Goal: Navigation & Orientation: Find specific page/section

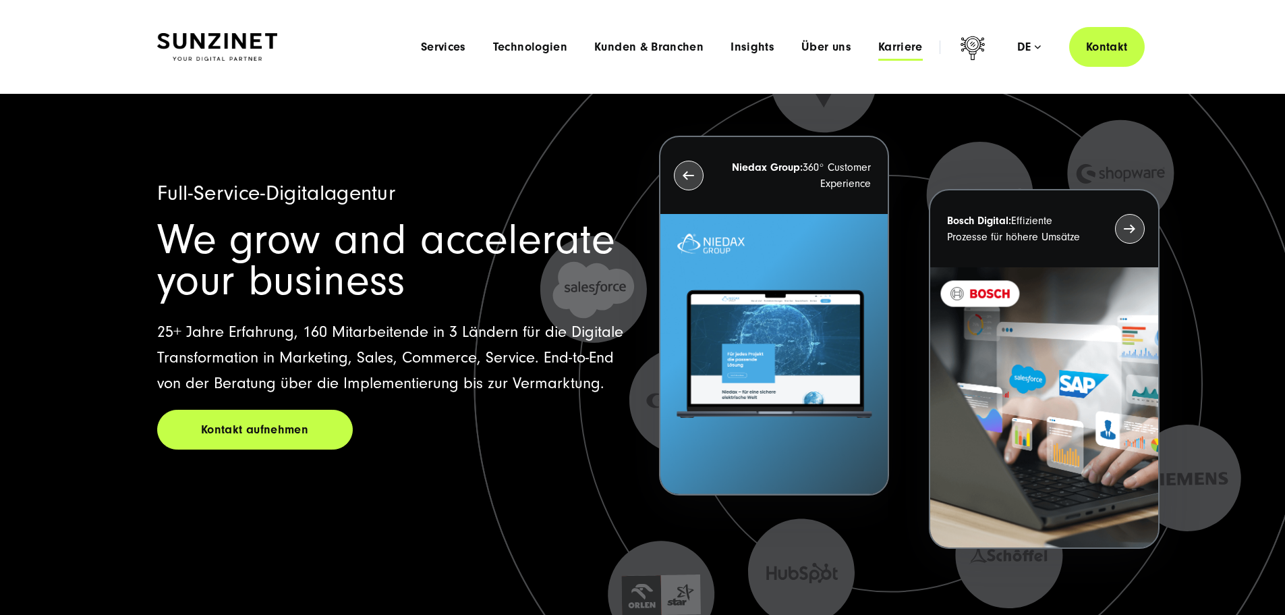
click at [878, 51] on span "Karriere" at bounding box center [900, 46] width 45 height 13
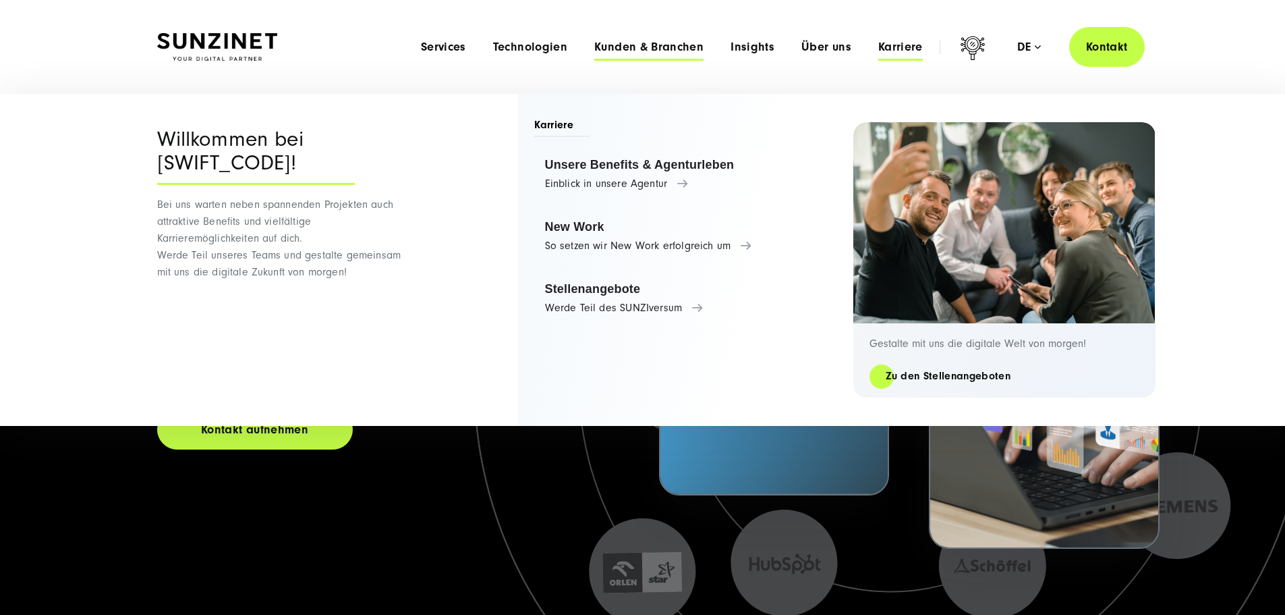
click at [594, 50] on span "Kunden & Branchen" at bounding box center [648, 46] width 109 height 13
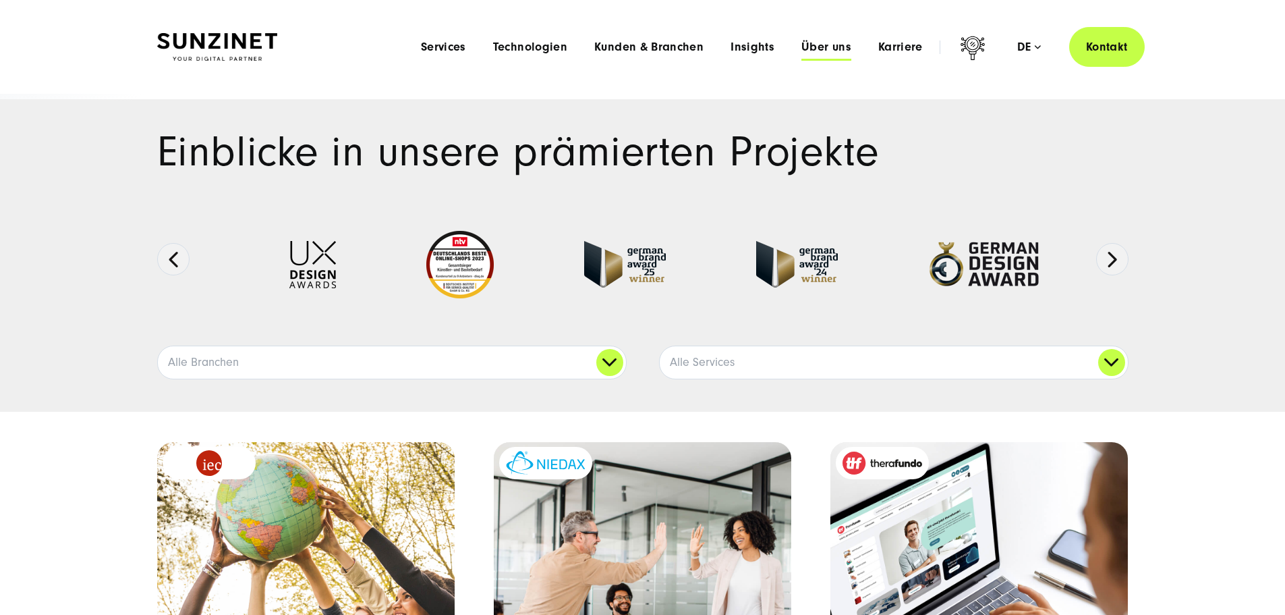
click at [808, 45] on span "Über uns" at bounding box center [826, 46] width 50 height 13
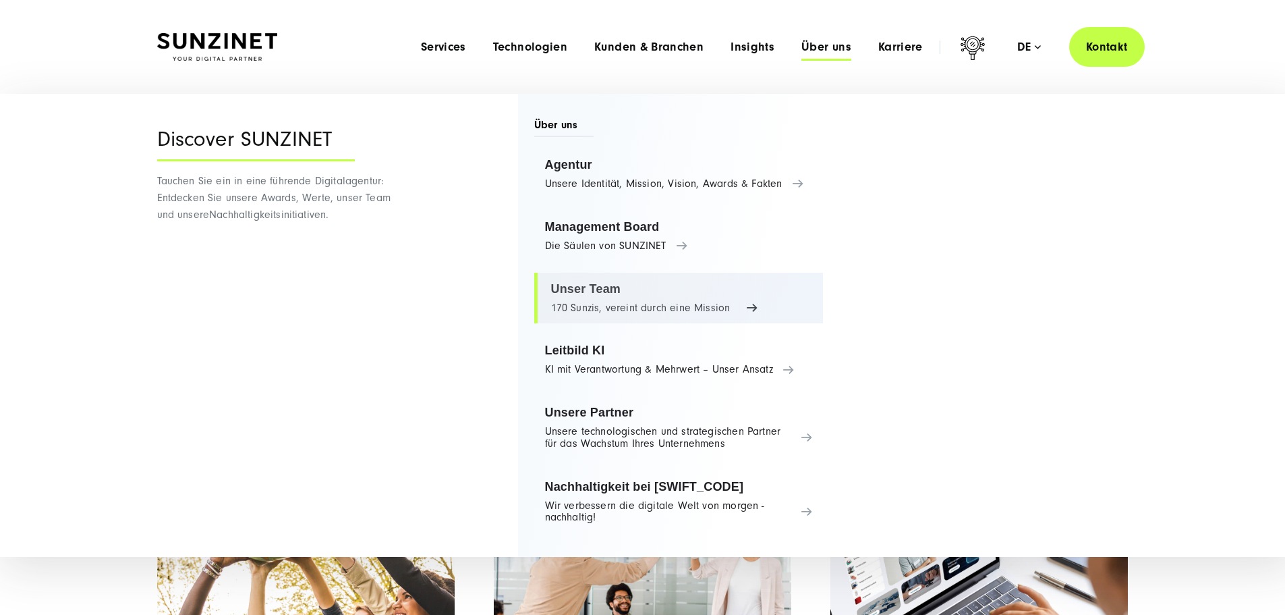
click at [623, 298] on link "Unser Team 170 Sunzis, vereint durch eine Mission" at bounding box center [678, 298] width 289 height 51
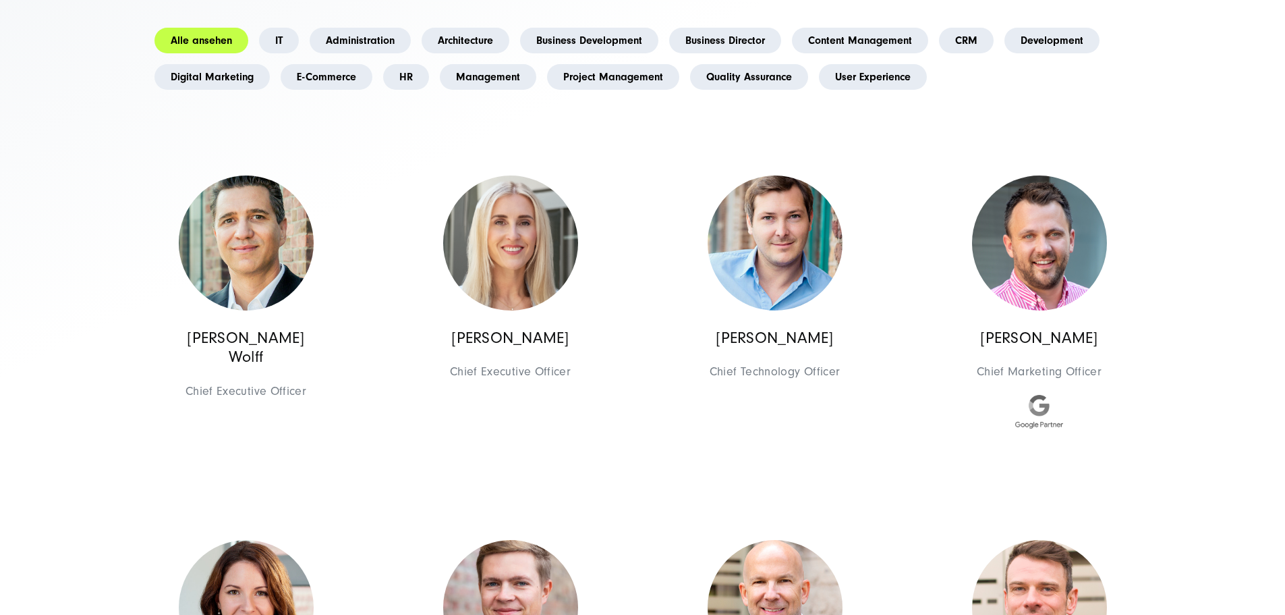
scroll to position [405, 0]
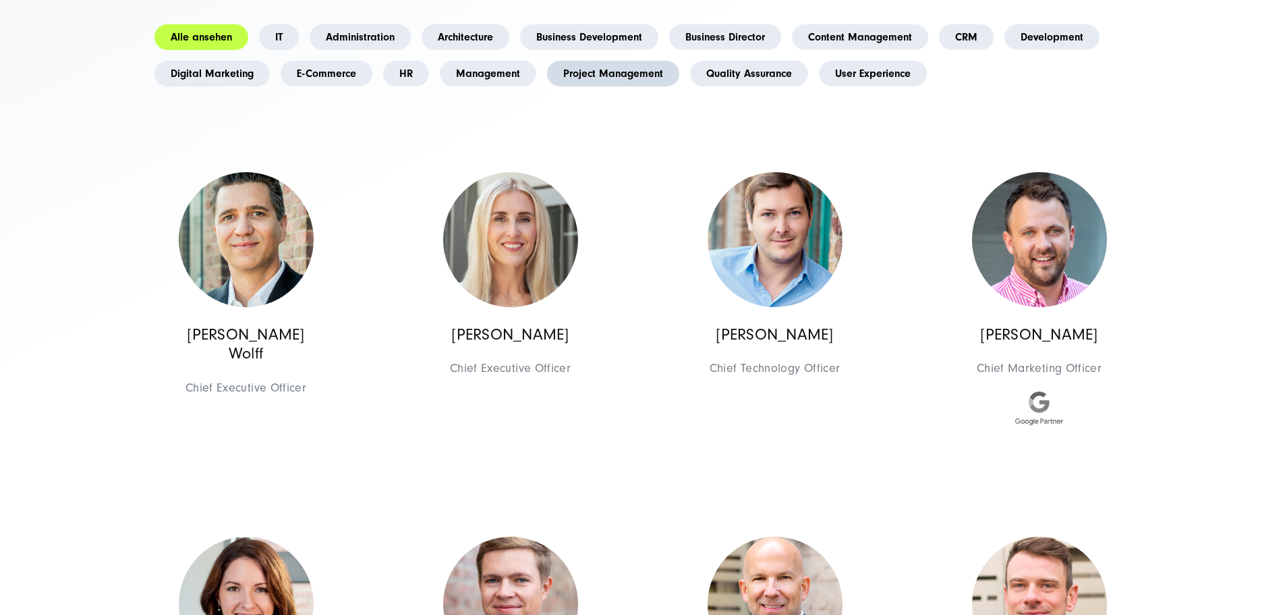
click at [547, 86] on link "Project Management" at bounding box center [613, 74] width 132 height 26
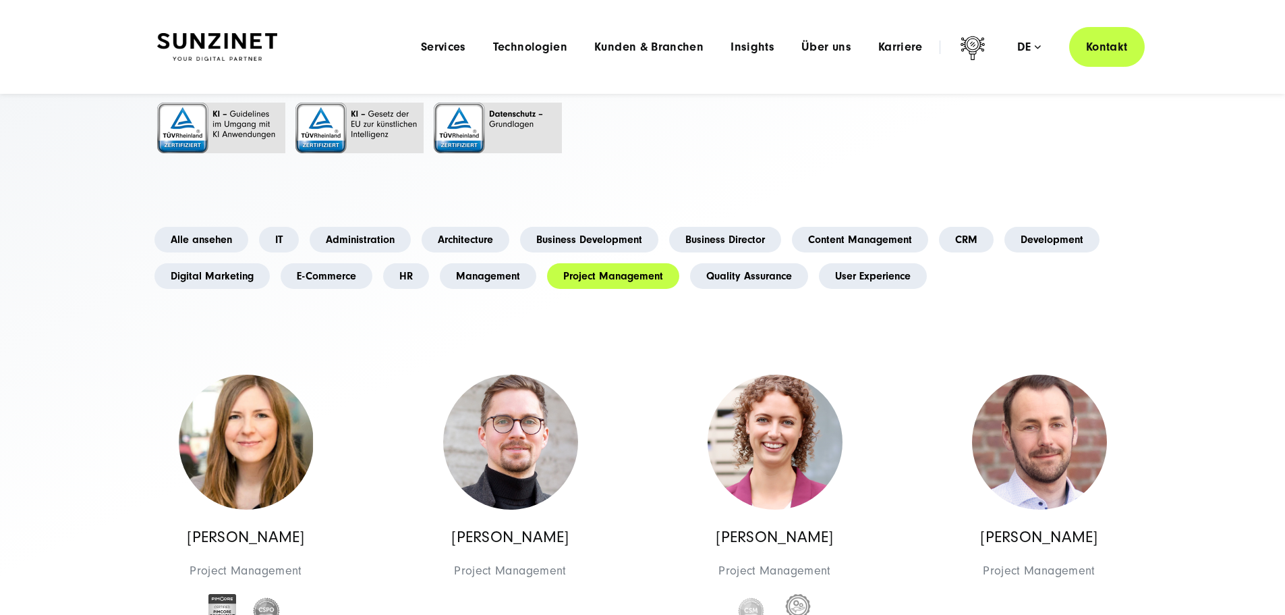
scroll to position [0, 0]
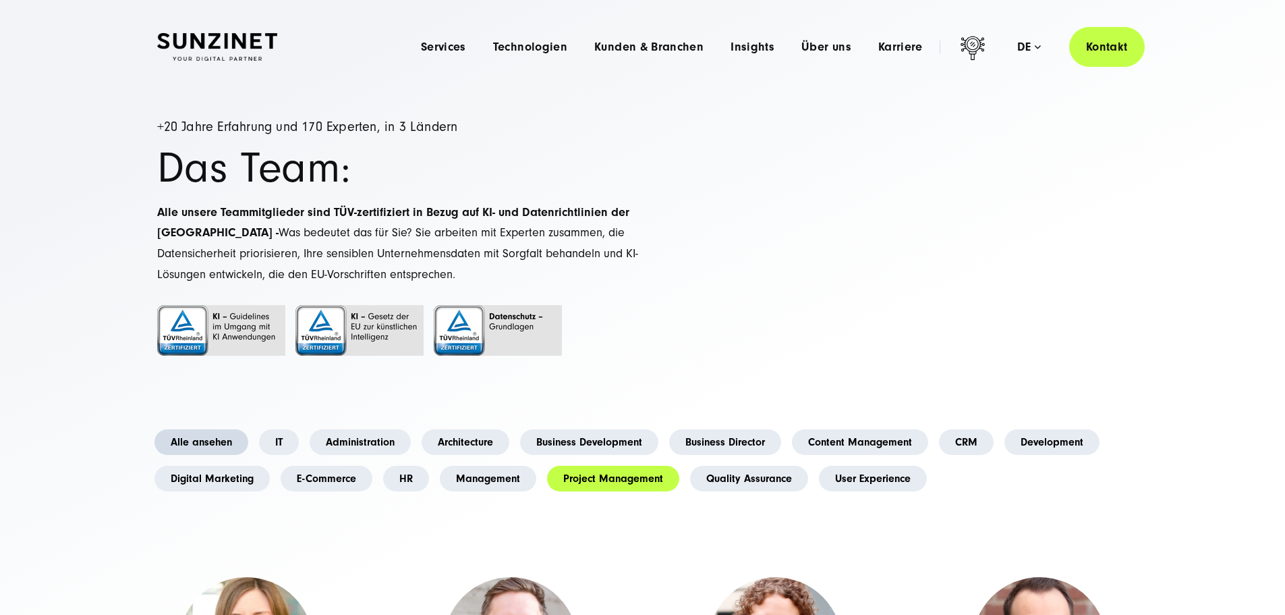
click at [212, 455] on link "Alle ansehen" at bounding box center [201, 442] width 94 height 26
